Goal: Register for event/course

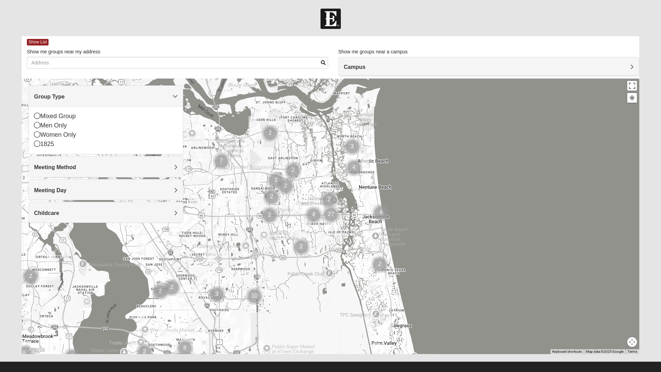
click at [39, 126] on icon at bounding box center [37, 125] width 6 height 6
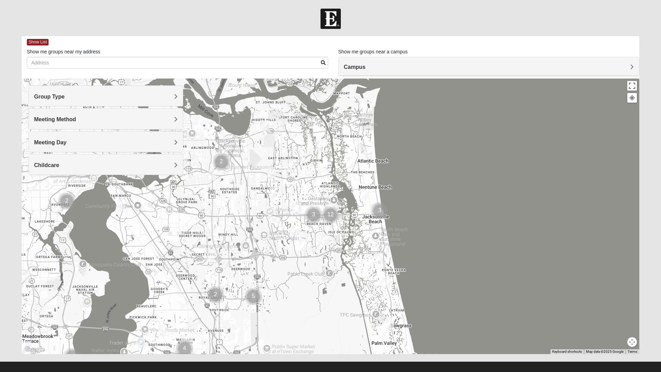
click at [99, 120] on h4 "Meeting Method" at bounding box center [106, 119] width 144 height 7
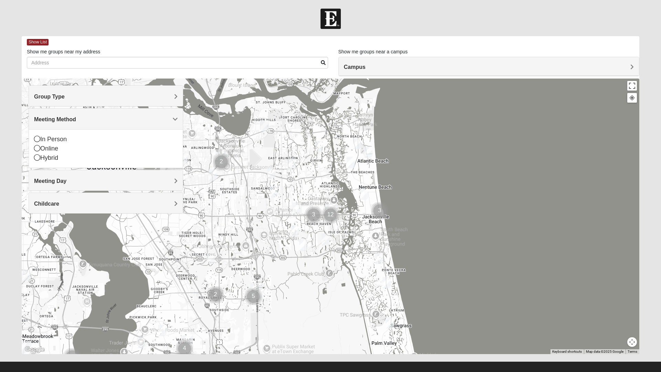
click at [37, 138] on icon at bounding box center [37, 139] width 6 height 6
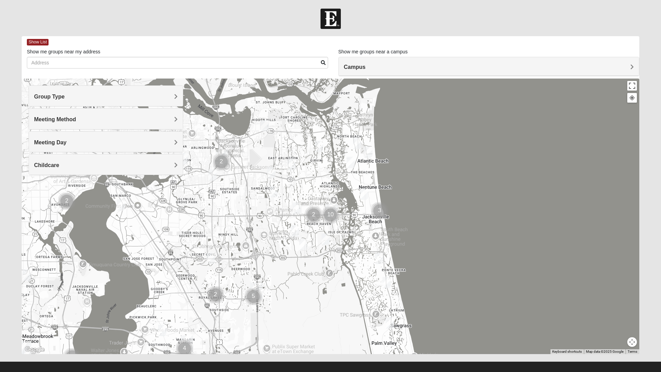
click at [70, 140] on h4 "Meeting Day" at bounding box center [106, 142] width 144 height 7
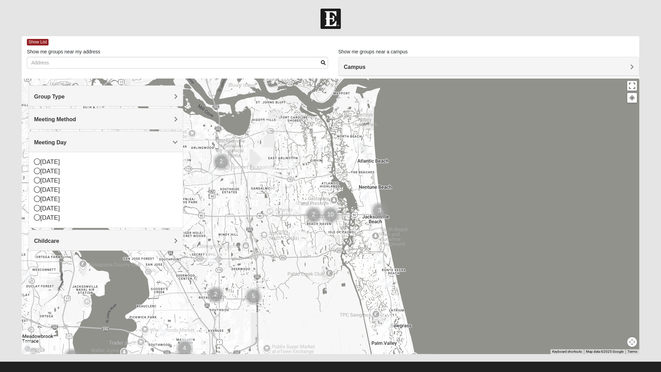
click at [38, 189] on icon at bounding box center [37, 189] width 6 height 6
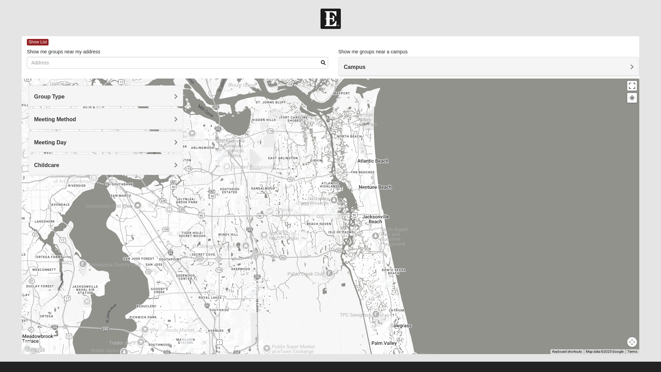
click at [108, 166] on h4 "Childcare" at bounding box center [106, 165] width 144 height 7
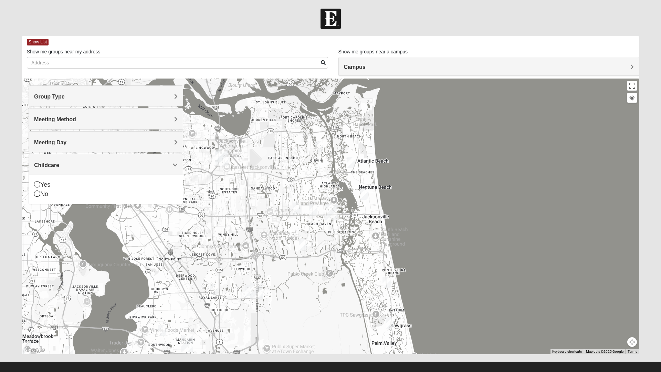
click at [39, 192] on icon at bounding box center [37, 193] width 6 height 6
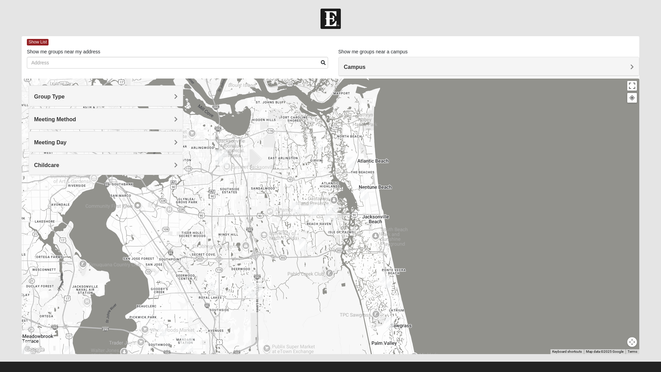
click at [217, 157] on img "Arlington" at bounding box center [222, 157] width 18 height 22
click at [318, 142] on img "Mens Fuller 32225" at bounding box center [319, 146] width 14 height 17
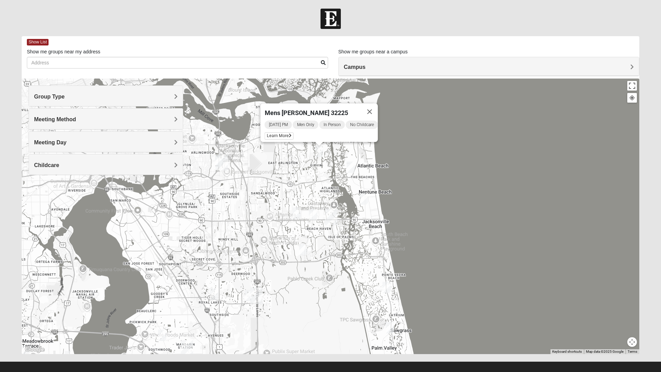
click at [274, 132] on span "Learn More" at bounding box center [279, 135] width 29 height 7
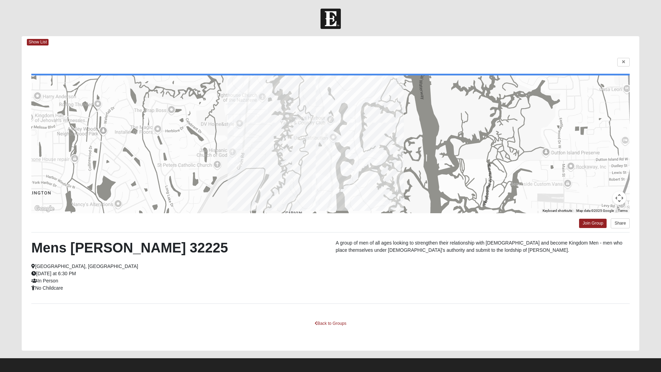
click at [617, 213] on div "Terms" at bounding box center [623, 210] width 14 height 5
click at [32, 40] on span "Show List" at bounding box center [38, 42] width 22 height 7
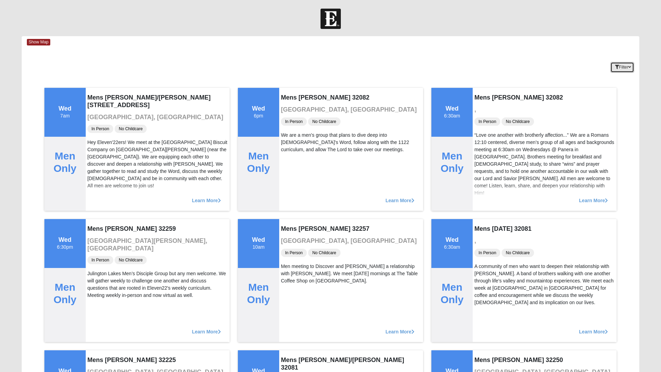
click at [622, 69] on button "Filter" at bounding box center [622, 67] width 24 height 11
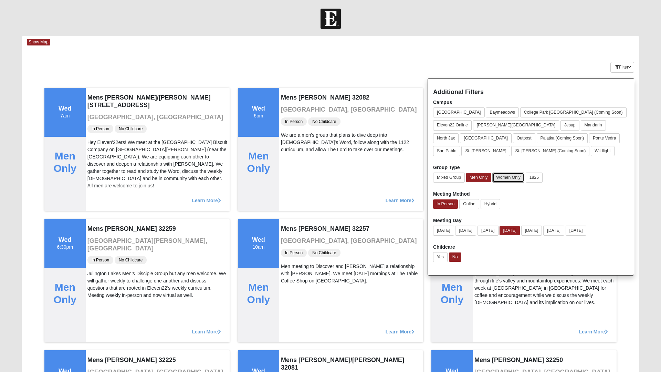
click at [511, 175] on button "Women Only" at bounding box center [508, 177] width 32 height 10
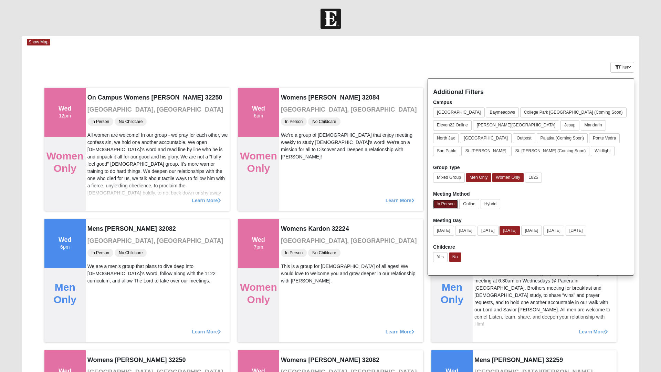
click at [445, 205] on button "In Person" at bounding box center [445, 203] width 25 height 9
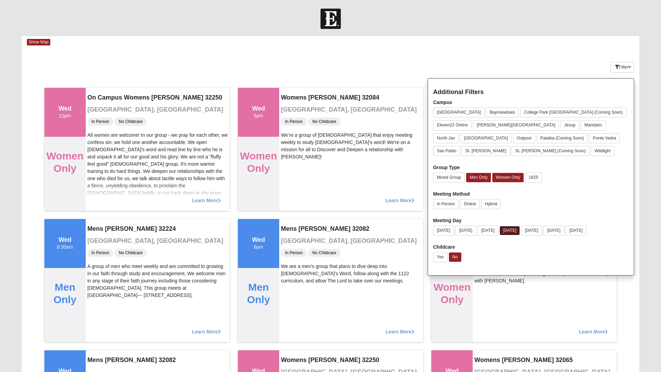
click at [520, 231] on button "[DATE]" at bounding box center [509, 230] width 20 height 9
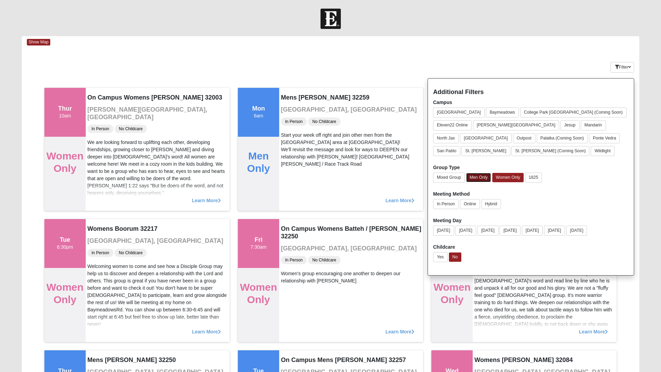
click at [484, 175] on button "Men Only" at bounding box center [478, 177] width 25 height 9
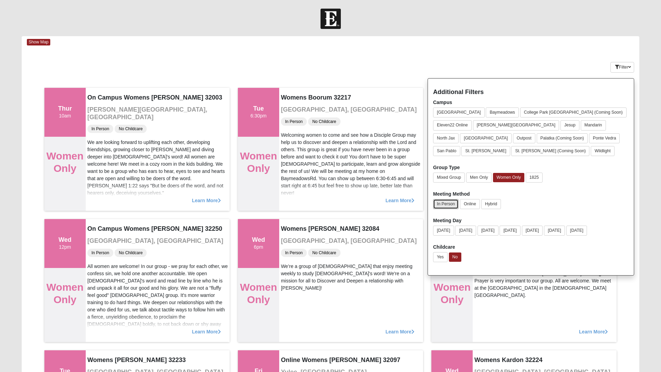
click at [443, 202] on button "In Person" at bounding box center [445, 204] width 25 height 10
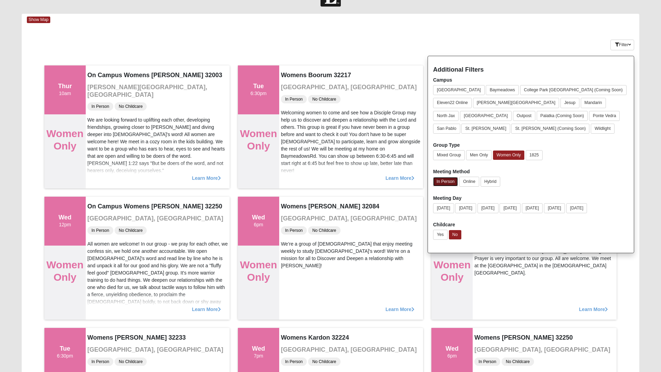
scroll to position [21, 0]
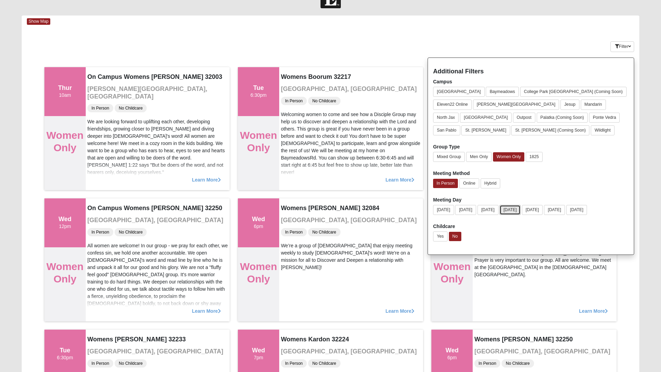
click at [520, 211] on button "[DATE]" at bounding box center [509, 210] width 21 height 10
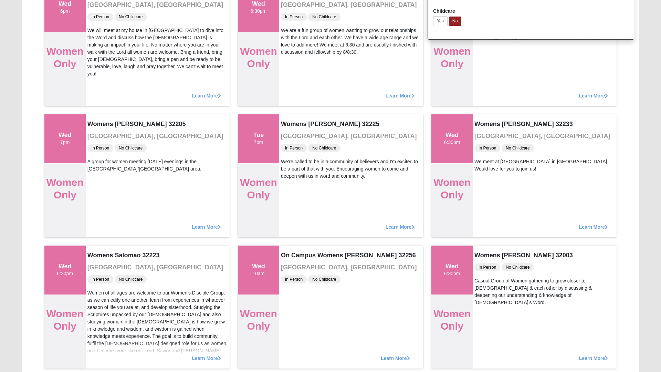
scroll to position [238, 0]
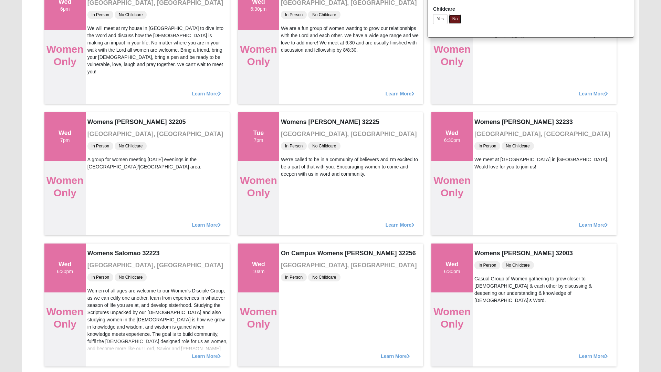
click at [457, 21] on button "No" at bounding box center [455, 18] width 12 height 9
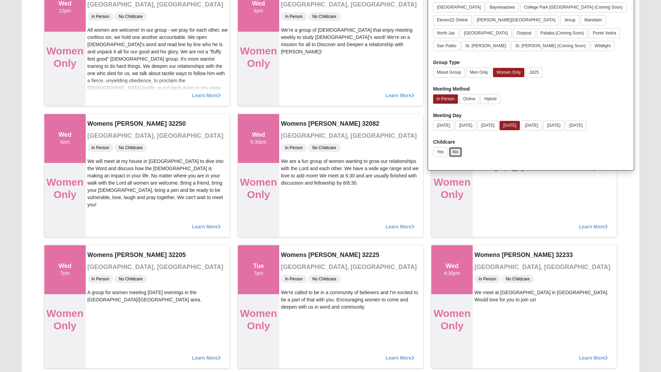
scroll to position [0, 0]
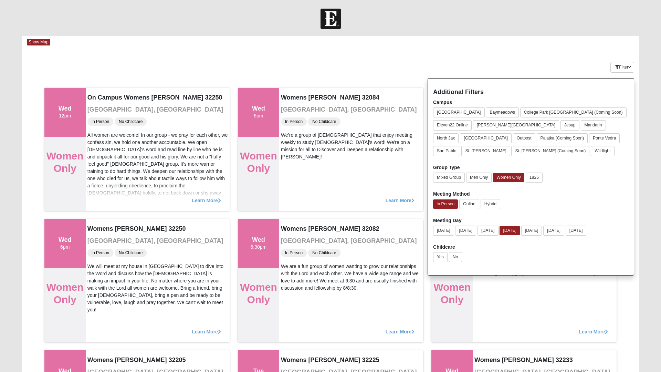
click at [35, 44] on span "Show Map" at bounding box center [38, 42] width 23 height 7
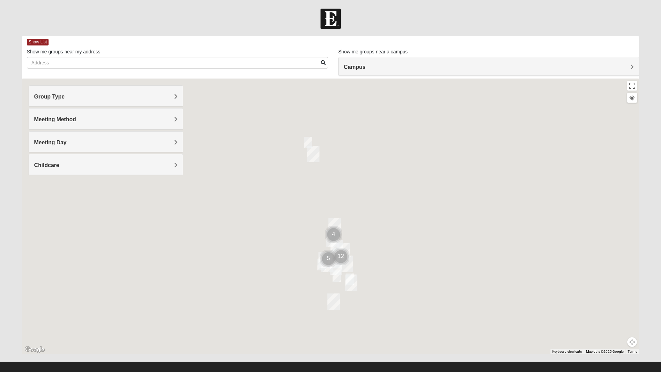
click at [170, 98] on h4 "Group Type" at bounding box center [106, 96] width 144 height 7
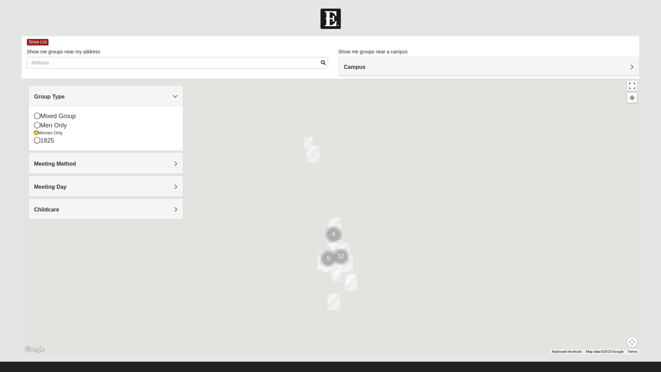
click at [180, 164] on div "Meeting Method" at bounding box center [106, 163] width 154 height 20
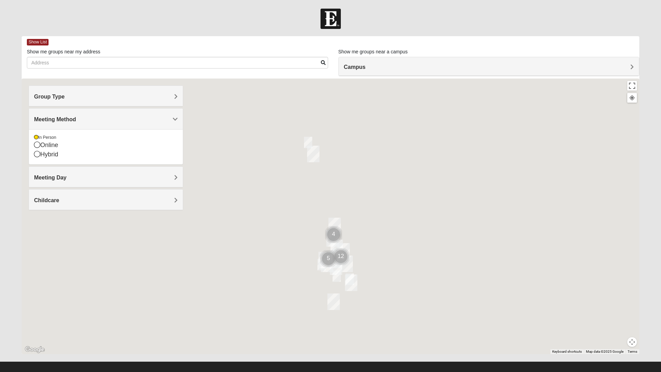
click at [173, 173] on div "Meeting Day" at bounding box center [106, 177] width 154 height 20
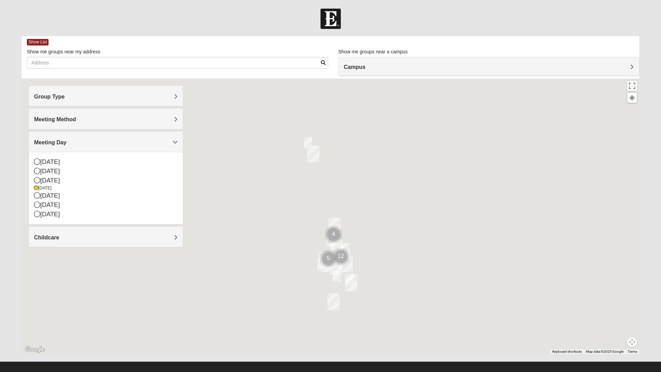
click at [173, 235] on h4 "Childcare" at bounding box center [106, 237] width 144 height 7
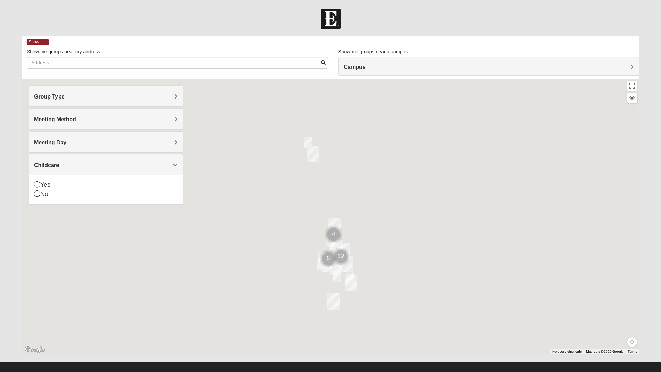
scroll to position [1, 0]
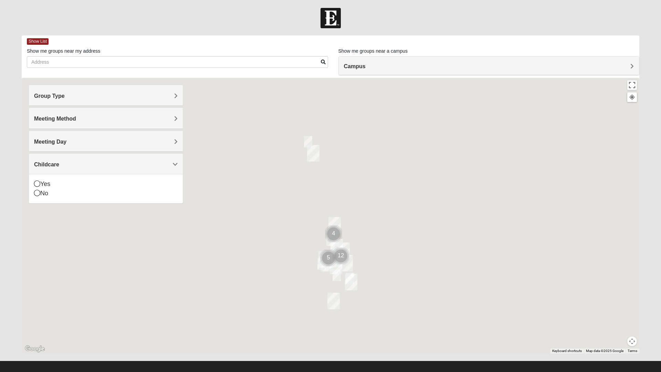
click at [38, 193] on icon at bounding box center [37, 193] width 6 height 6
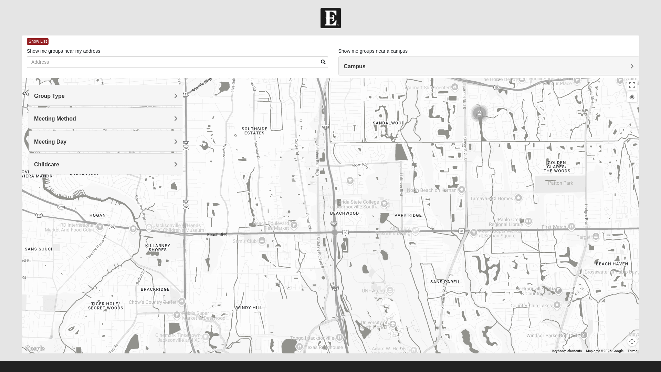
click at [409, 218] on img "Womens Campanella/Harnek 32246" at bounding box center [408, 218] width 14 height 17
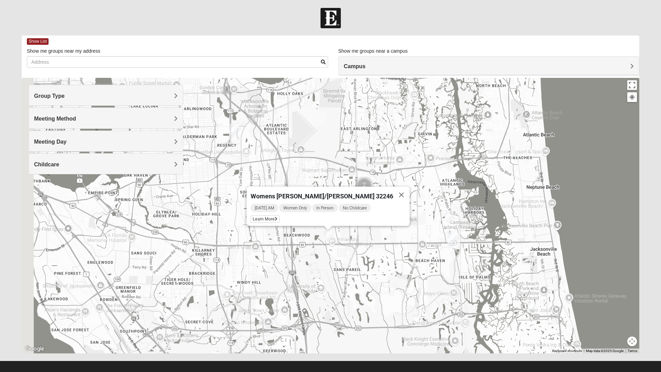
click at [393, 192] on button "Close" at bounding box center [401, 195] width 17 height 17
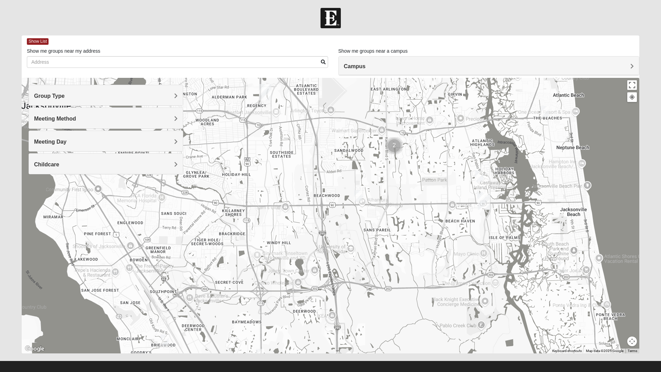
click at [482, 198] on img "San Pablo" at bounding box center [484, 201] width 18 height 22
click at [524, 166] on button "Close" at bounding box center [532, 170] width 17 height 17
click at [480, 192] on img "San Pablo" at bounding box center [484, 201] width 18 height 22
click at [524, 167] on button "Close" at bounding box center [532, 170] width 17 height 17
click at [486, 197] on img "San Pablo" at bounding box center [484, 201] width 18 height 22
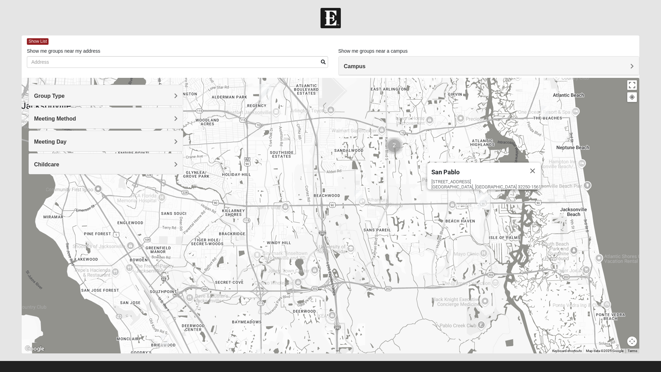
click at [524, 162] on button "Close" at bounding box center [532, 170] width 17 height 17
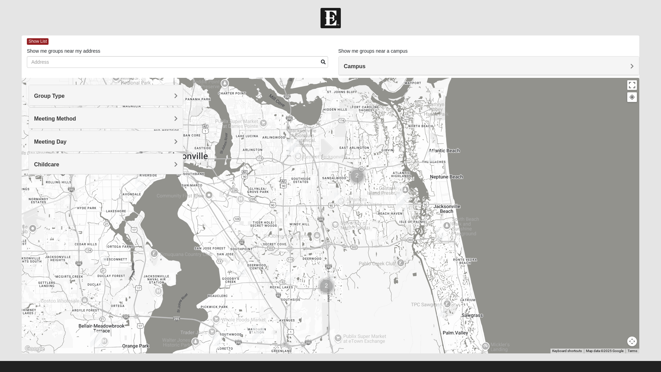
click at [327, 278] on img "Cluster of 2 groups" at bounding box center [326, 286] width 23 height 23
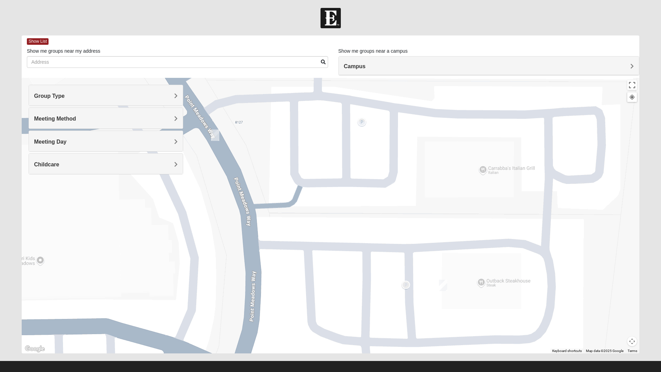
click at [35, 41] on span "Show List" at bounding box center [38, 41] width 22 height 7
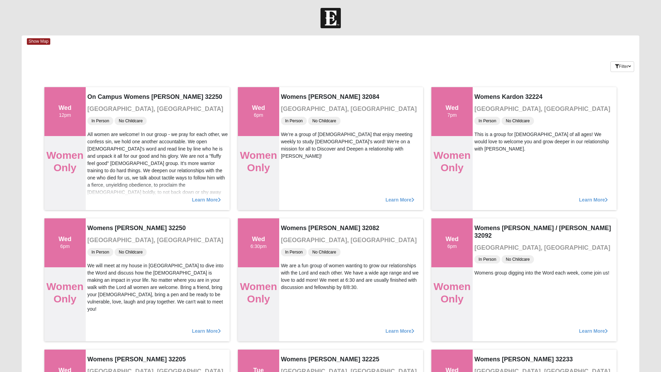
click at [43, 39] on span "Show Map" at bounding box center [38, 41] width 23 height 7
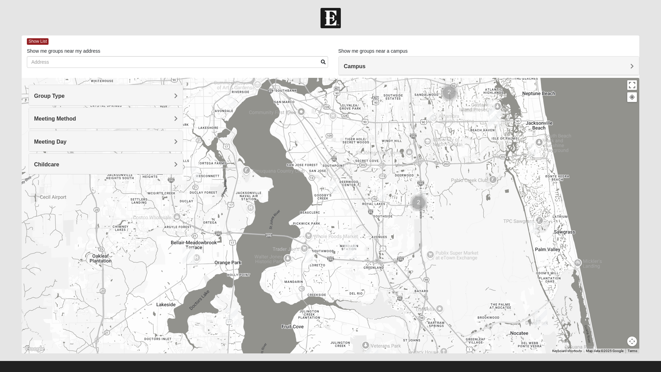
click at [428, 113] on img "Womens Campanella/Harnek 32246" at bounding box center [430, 114] width 14 height 17
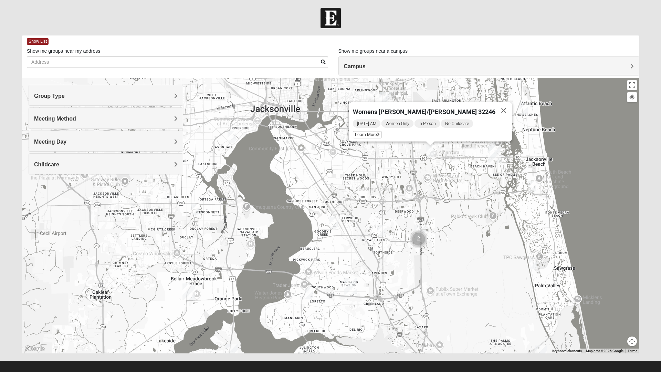
click at [495, 107] on button "Close" at bounding box center [503, 110] width 17 height 17
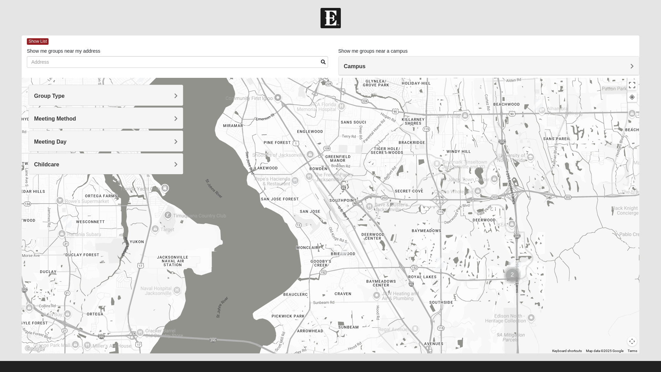
click at [437, 262] on img "Womens Coady" at bounding box center [440, 263] width 14 height 17
click at [502, 227] on button "Close" at bounding box center [493, 223] width 17 height 17
click at [497, 218] on div "To navigate, press the arrow keys." at bounding box center [330, 215] width 617 height 275
click at [340, 250] on img "Womens Womack 32217" at bounding box center [344, 248] width 14 height 17
click at [294, 231] on span "Learn More" at bounding box center [300, 233] width 29 height 7
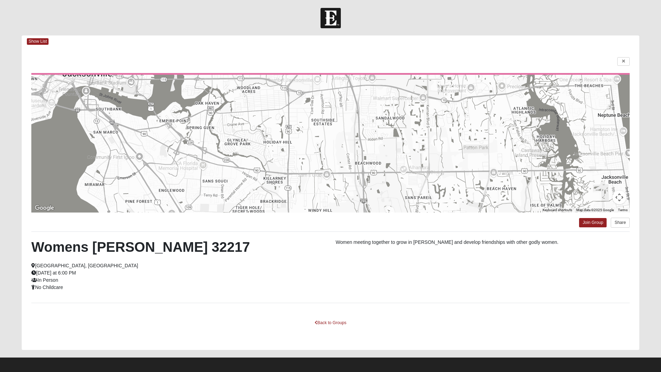
click at [40, 43] on span "Show List" at bounding box center [38, 41] width 22 height 7
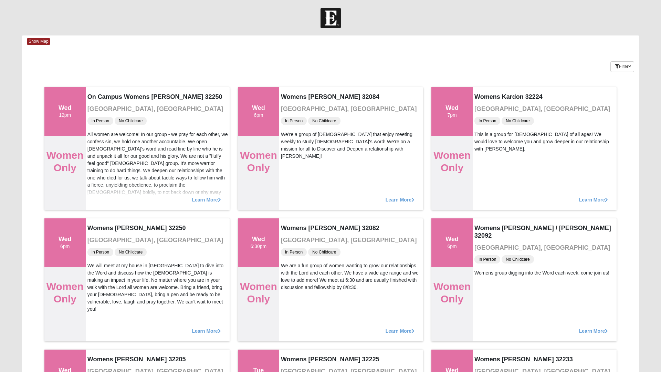
click at [42, 42] on span "Show Map" at bounding box center [38, 41] width 23 height 7
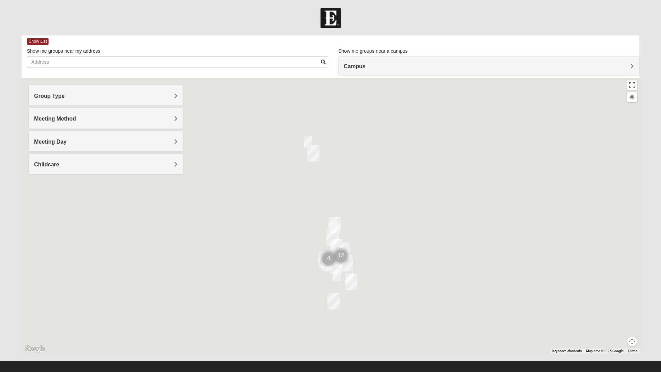
click at [176, 103] on div "Group Type" at bounding box center [106, 95] width 154 height 20
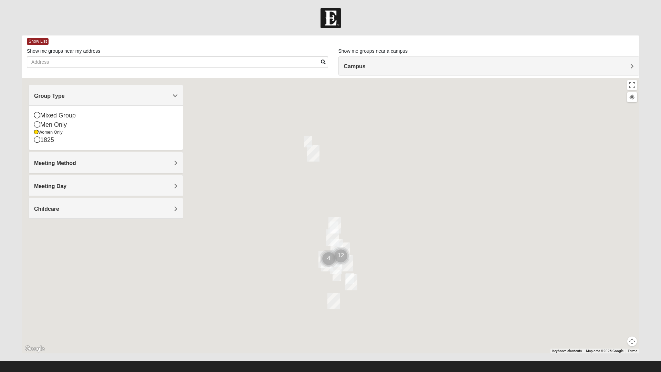
click at [75, 167] on div "Meeting Method" at bounding box center [106, 162] width 154 height 20
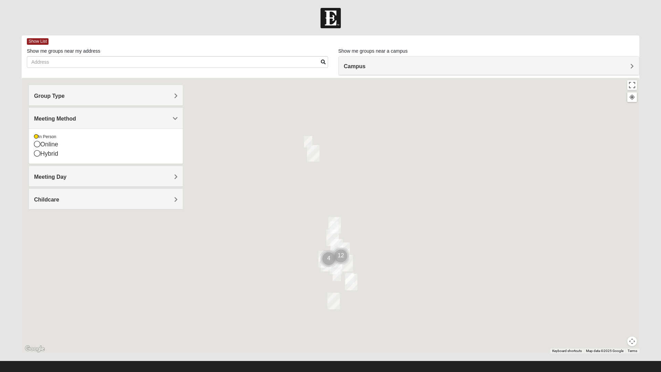
click at [64, 175] on span "Meeting Day" at bounding box center [50, 177] width 32 height 6
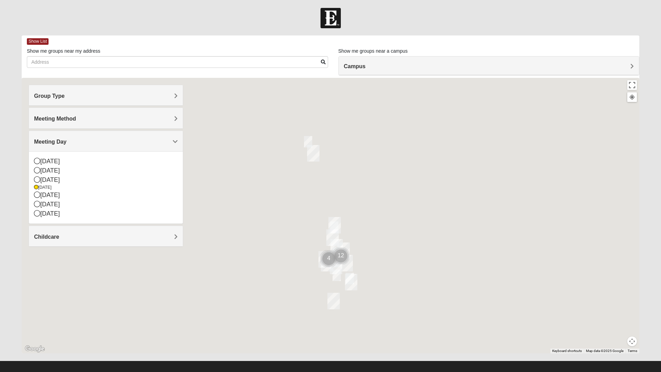
click at [64, 238] on h4 "Childcare" at bounding box center [106, 236] width 144 height 7
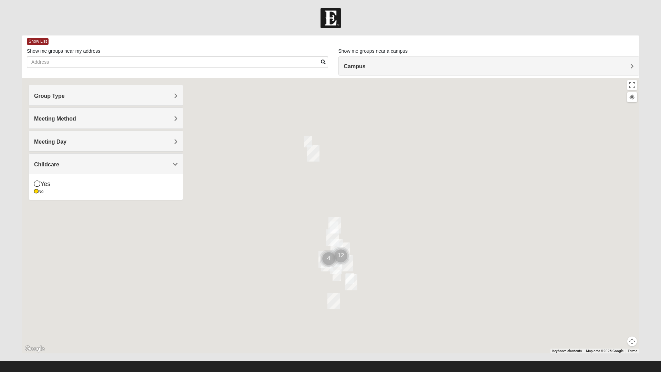
click at [71, 140] on h4 "Meeting Day" at bounding box center [106, 141] width 144 height 7
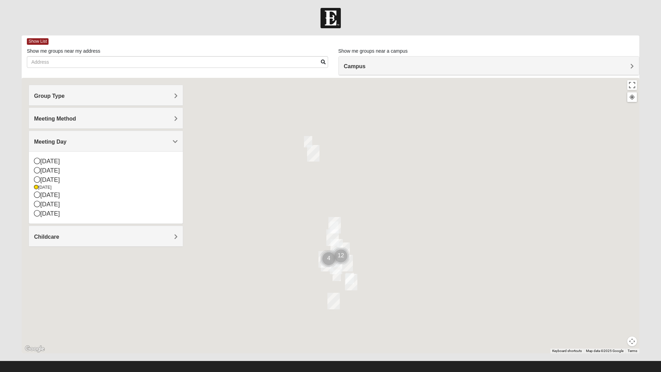
click at [36, 173] on icon at bounding box center [37, 170] width 6 height 6
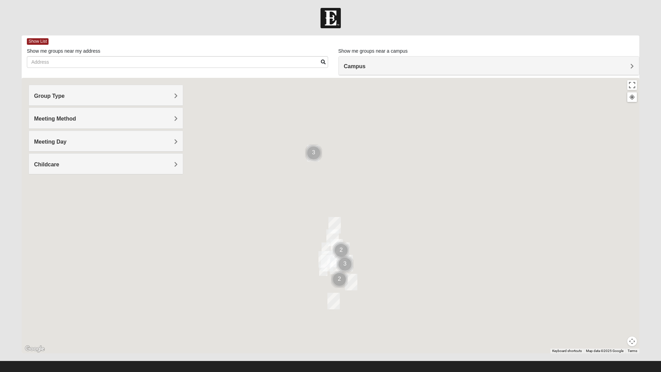
click at [66, 140] on span "Meeting Day" at bounding box center [50, 142] width 32 height 6
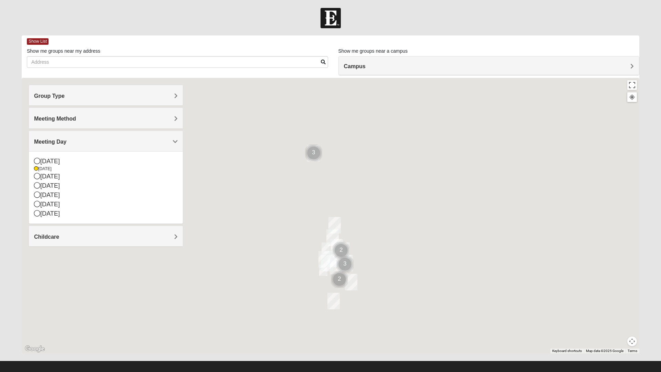
click at [238, 172] on div at bounding box center [330, 215] width 617 height 275
click at [219, 181] on div at bounding box center [330, 215] width 617 height 275
click at [66, 139] on span "Meeting Day" at bounding box center [50, 142] width 32 height 6
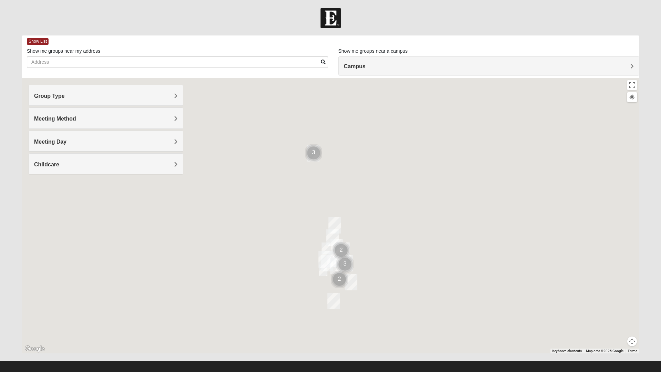
click at [393, 71] on div "Campus" at bounding box center [489, 65] width 300 height 19
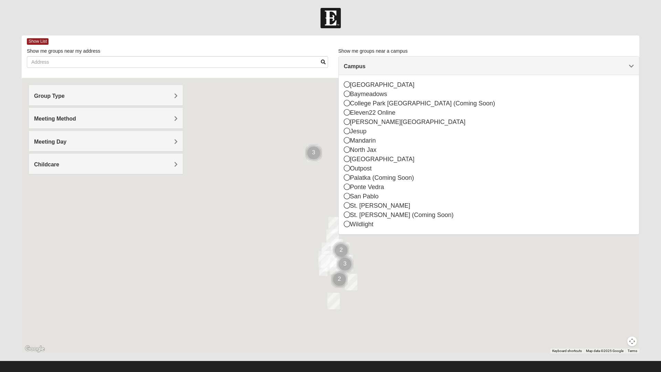
click at [341, 198] on div "[GEOGRAPHIC_DATA] [GEOGRAPHIC_DATA] [GEOGRAPHIC_DATA] (Coming Soon) Eleven22 On…" at bounding box center [489, 154] width 300 height 159
click at [344, 192] on div "San Pablo" at bounding box center [489, 196] width 290 height 9
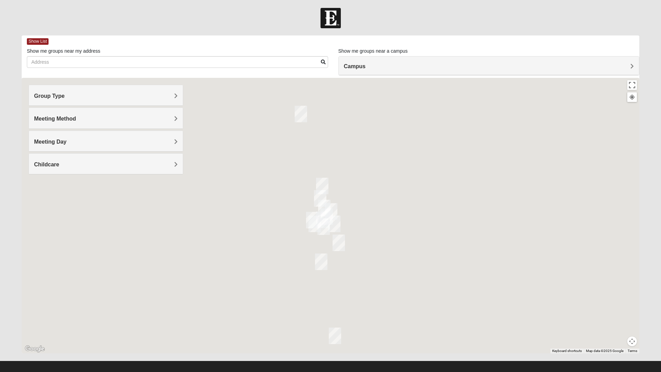
click at [350, 198] on div at bounding box center [330, 215] width 617 height 275
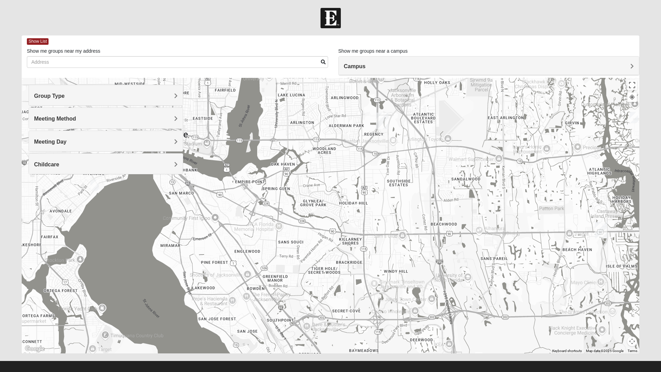
click at [173, 103] on div "Group Type" at bounding box center [106, 95] width 154 height 20
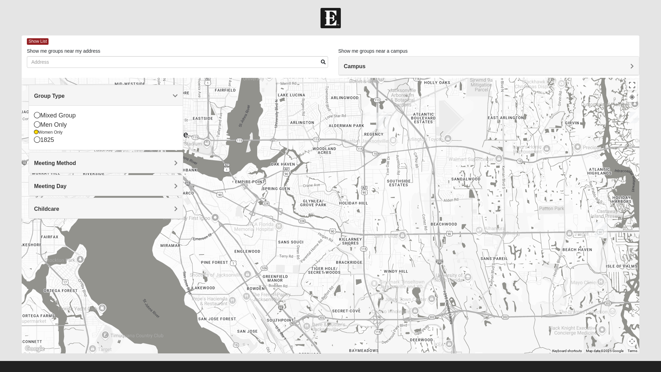
click at [76, 163] on span "Meeting Method" at bounding box center [55, 163] width 42 height 6
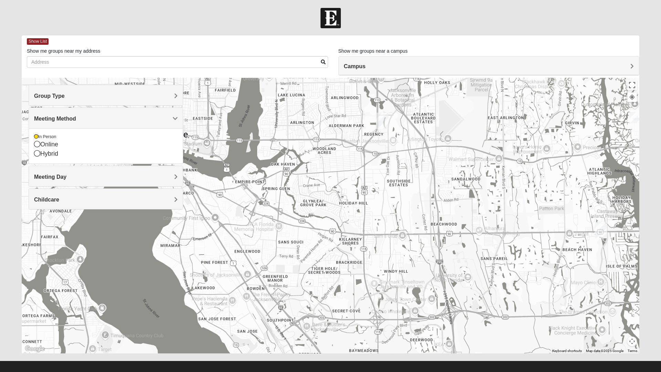
click at [66, 180] on span "Meeting Day" at bounding box center [50, 177] width 32 height 6
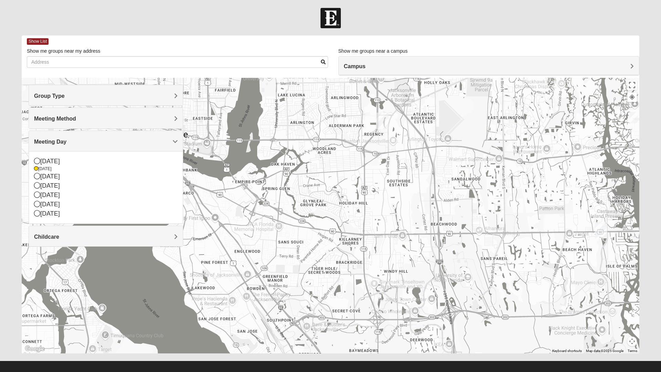
click at [168, 235] on h4 "Childcare" at bounding box center [106, 236] width 144 height 7
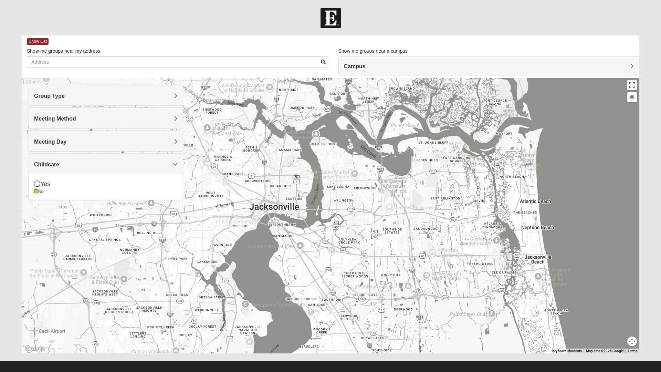
click at [508, 193] on img "Womens Simmons 32233" at bounding box center [509, 195] width 14 height 17
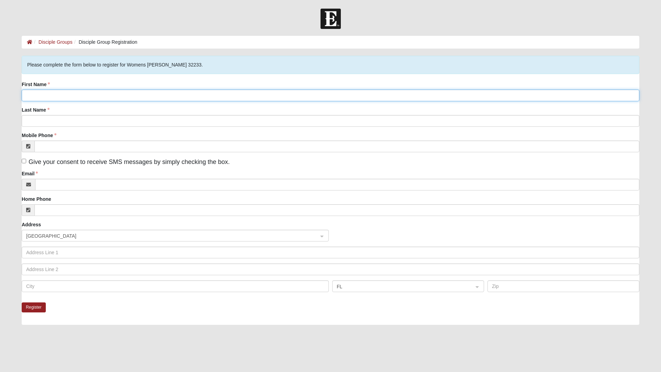
click at [101, 96] on input "First Name" at bounding box center [330, 95] width 617 height 12
type input "[PERSON_NAME]"
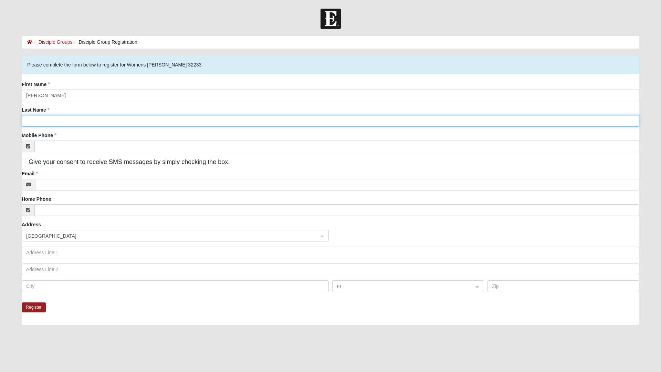
click at [60, 121] on input "Last Name" at bounding box center [330, 121] width 617 height 12
type input "[PERSON_NAME]"
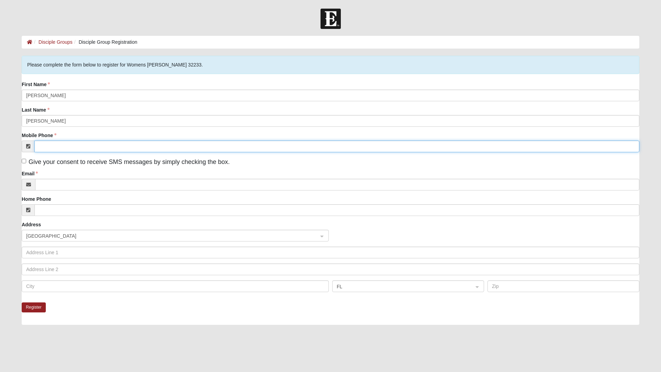
click at [61, 148] on input "Mobile Phone" at bounding box center [336, 146] width 605 height 12
type input "[PHONE_NUMBER]"
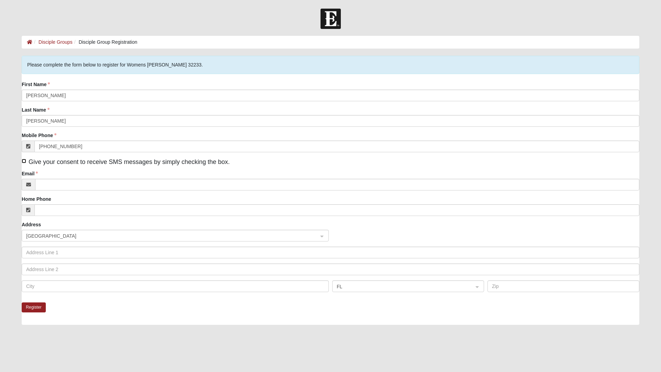
click at [25, 162] on input "Give your consent to receive SMS messages by simply checking the box." at bounding box center [24, 161] width 4 height 4
checkbox input "true"
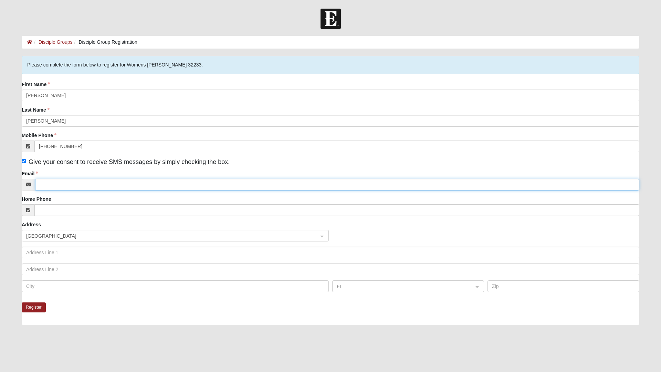
click at [58, 184] on input "Email" at bounding box center [337, 185] width 604 height 12
click input "submit" at bounding box center [0, 0] width 0 height 0
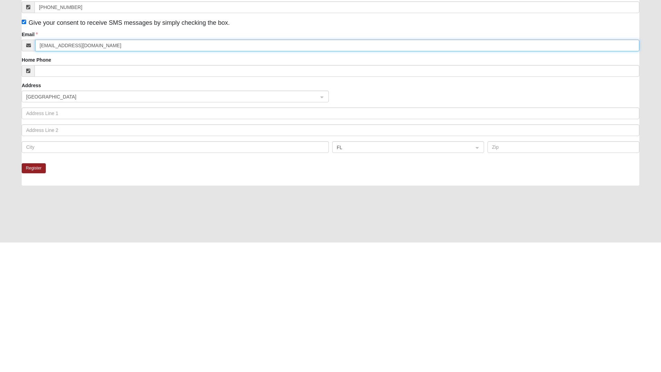
scroll to position [11, 0]
type input "Hanlonchrissy@yahoo.com"
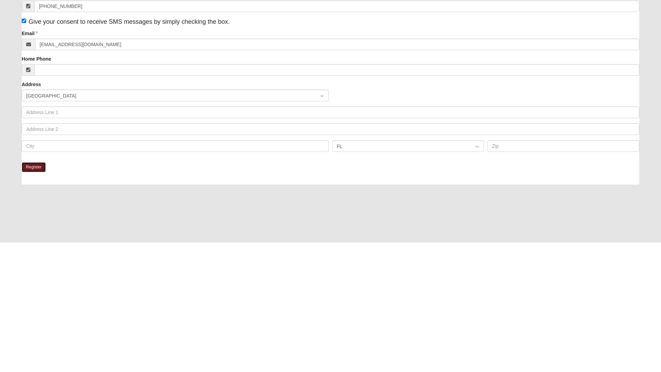
click at [35, 298] on button "Register" at bounding box center [34, 297] width 24 height 10
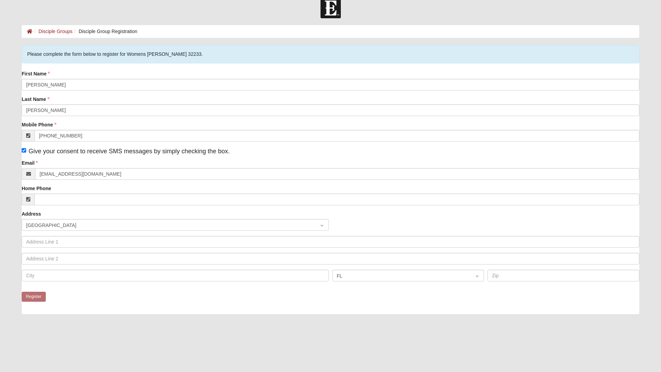
scroll to position [0, 0]
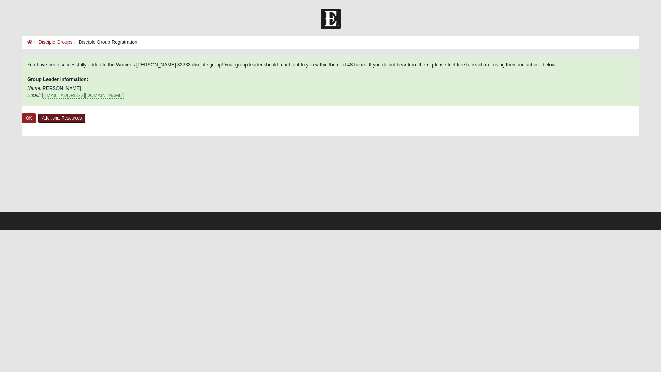
click at [58, 123] on link "Additional Resources" at bounding box center [62, 118] width 48 height 10
